Goal: Transaction & Acquisition: Book appointment/travel/reservation

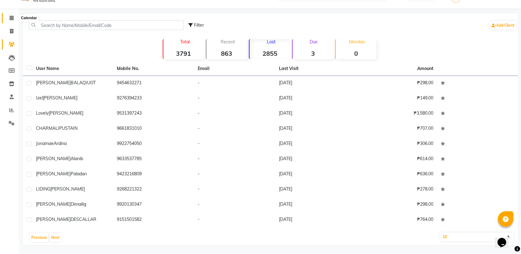
click at [12, 17] on icon at bounding box center [12, 17] width 4 height 5
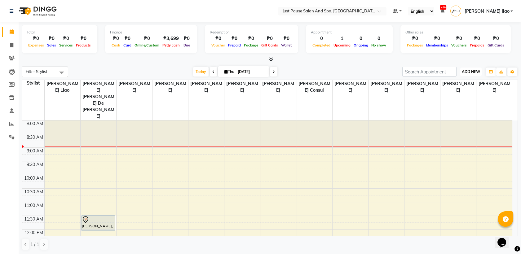
click at [476, 71] on span "ADD NEW" at bounding box center [470, 71] width 18 height 5
click at [475, 82] on button "Add Appointment" at bounding box center [456, 84] width 49 height 8
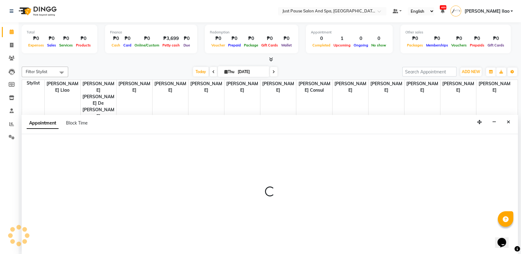
select select "540"
select select "tentative"
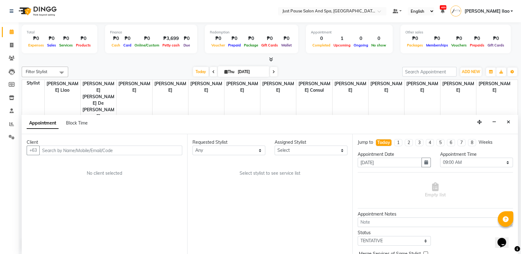
click at [126, 149] on input "text" at bounding box center [110, 151] width 143 height 10
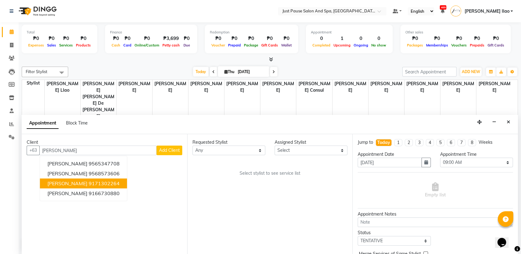
click at [121, 182] on button "[PERSON_NAME] 9171302264" at bounding box center [83, 184] width 87 height 10
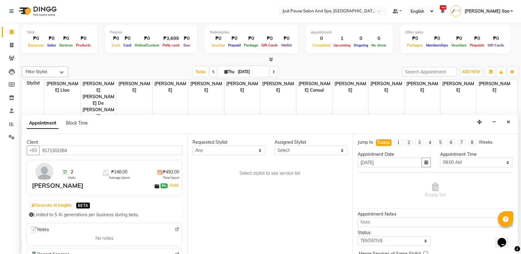
type input "9171302264"
click at [338, 153] on select "Select [PERSON_NAME] [PERSON_NAME] [PERSON_NAME] llao [PERSON_NAME] [PERSON_NAM…" at bounding box center [310, 151] width 73 height 10
select select "30378"
click at [274, 146] on select "Select [PERSON_NAME] [PERSON_NAME] [PERSON_NAME] llao [PERSON_NAME] [PERSON_NAM…" at bounding box center [310, 151] width 73 height 10
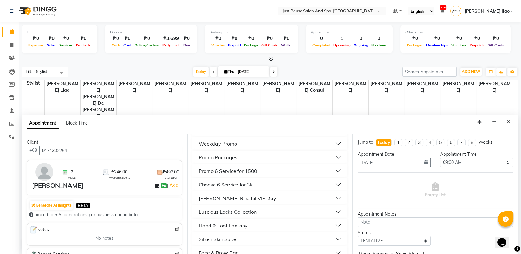
scroll to position [169, 0]
click at [260, 237] on button "Lash Lure Lounge" at bounding box center [270, 239] width 150 height 11
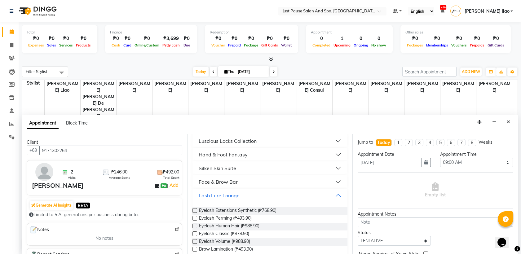
scroll to position [225, 0]
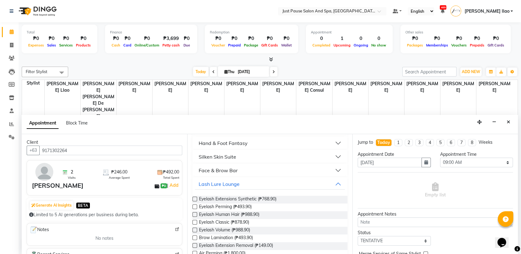
click at [194, 205] on label at bounding box center [194, 206] width 5 height 5
click at [194, 205] on input "checkbox" at bounding box center [194, 207] width 4 height 4
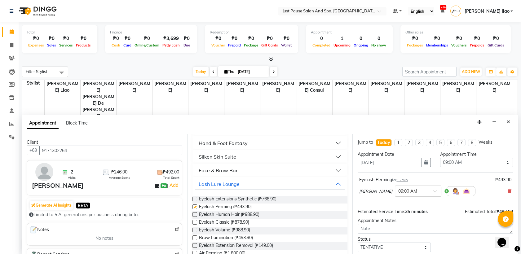
checkbox input "false"
click at [488, 159] on select "Select 09:00 AM 09:05 AM 09:10 AM 09:15 AM 09:20 AM 09:25 AM 09:30 AM 09:35 AM …" at bounding box center [476, 163] width 73 height 10
select select "545"
click at [440, 158] on select "Select 09:00 AM 09:05 AM 09:10 AM 09:15 AM 09:20 AM 09:25 AM 09:30 AM 09:35 AM …" at bounding box center [476, 163] width 73 height 10
click at [495, 163] on select "Select 09:00 AM 09:05 AM 09:10 AM 09:15 AM 09:20 AM 09:25 AM 09:30 AM 09:35 AM …" at bounding box center [476, 163] width 73 height 10
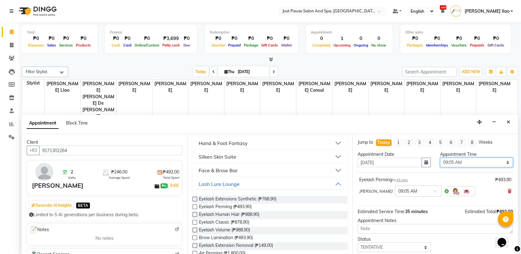
click at [440, 158] on select "Select 09:00 AM 09:05 AM 09:10 AM 09:15 AM 09:20 AM 09:25 AM 09:30 AM 09:35 AM …" at bounding box center [476, 163] width 73 height 10
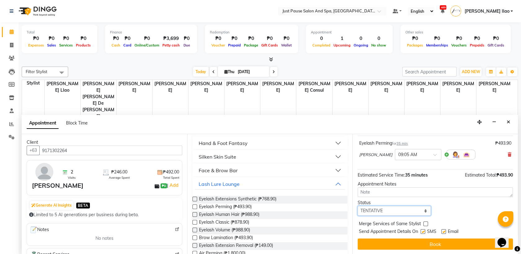
click at [422, 210] on select "Select TENTATIVE CONFIRM CHECK-IN UPCOMING" at bounding box center [393, 211] width 73 height 10
select select "check-in"
click at [357, 206] on select "Select TENTATIVE CONFIRM CHECK-IN UPCOMING" at bounding box center [393, 211] width 73 height 10
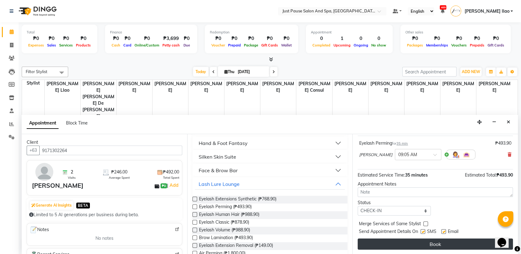
click at [463, 242] on button "Book" at bounding box center [434, 243] width 155 height 11
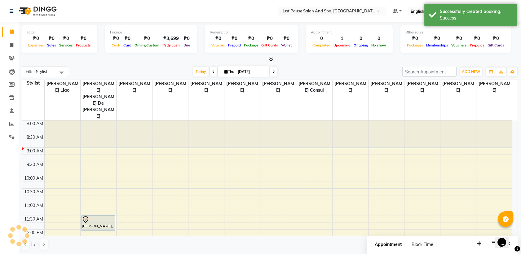
scroll to position [0, 0]
